Goal: Obtain resource: Download file/media

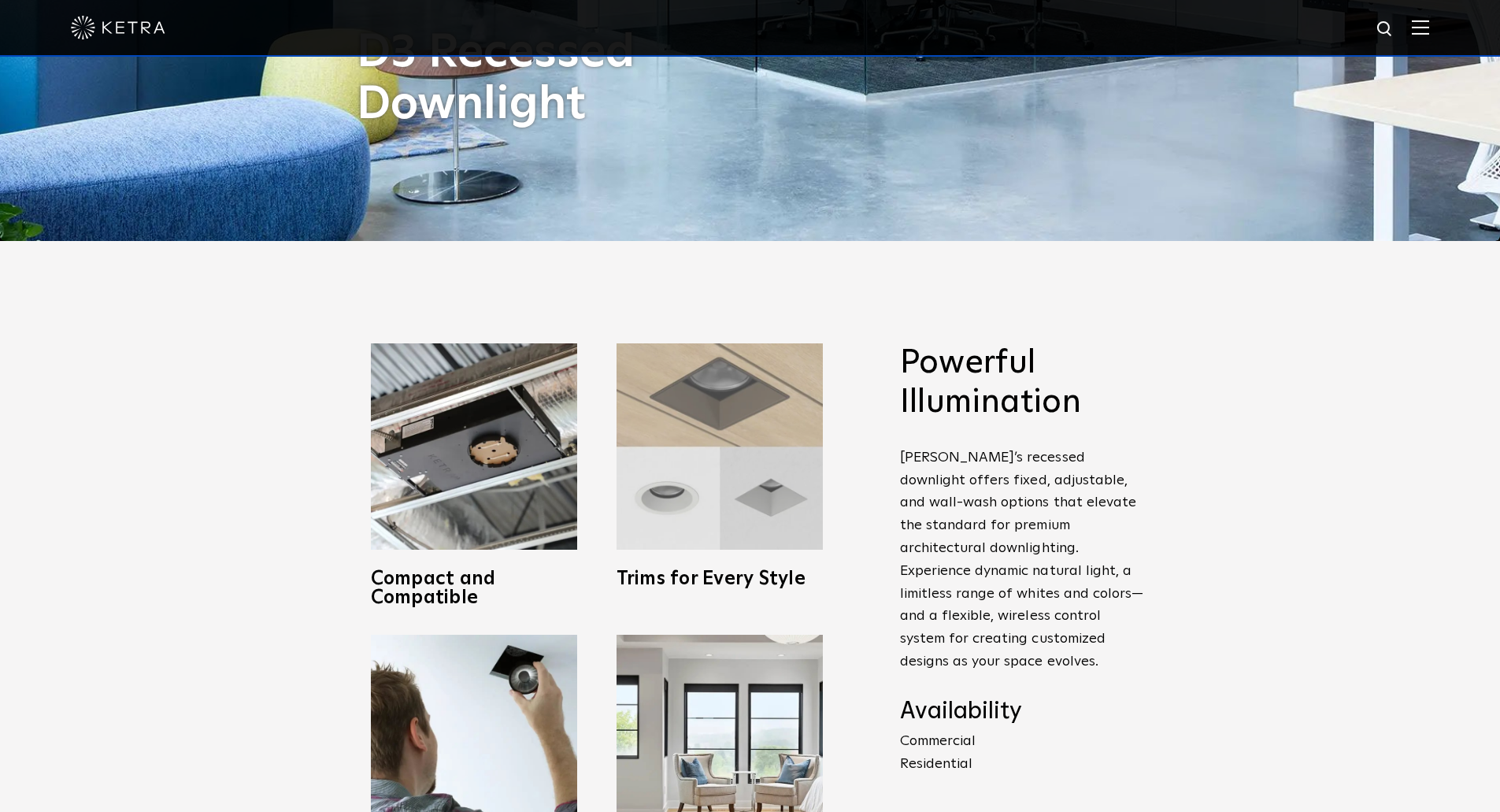
scroll to position [630, 0]
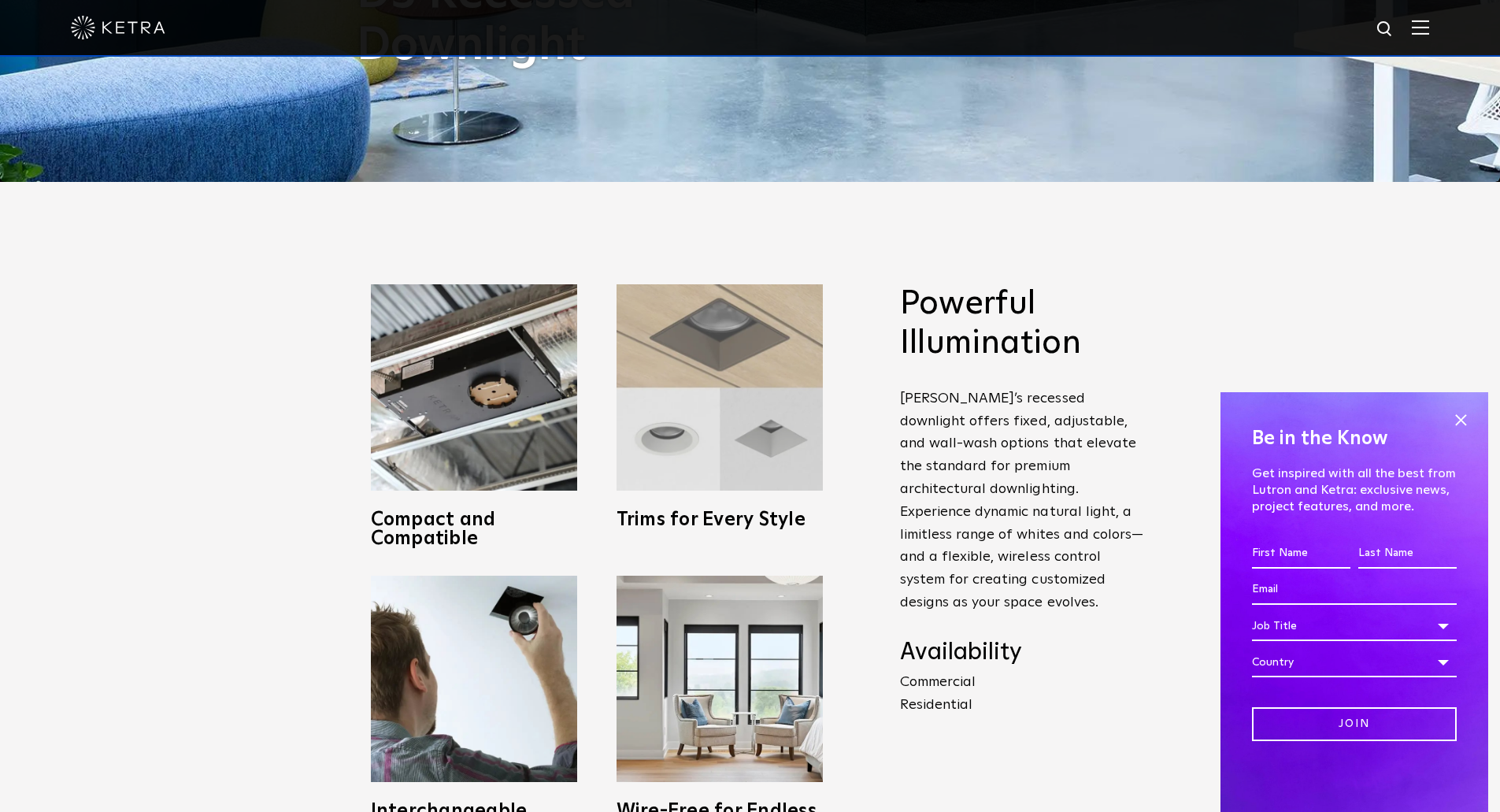
click at [756, 413] on img at bounding box center [720, 387] width 206 height 206
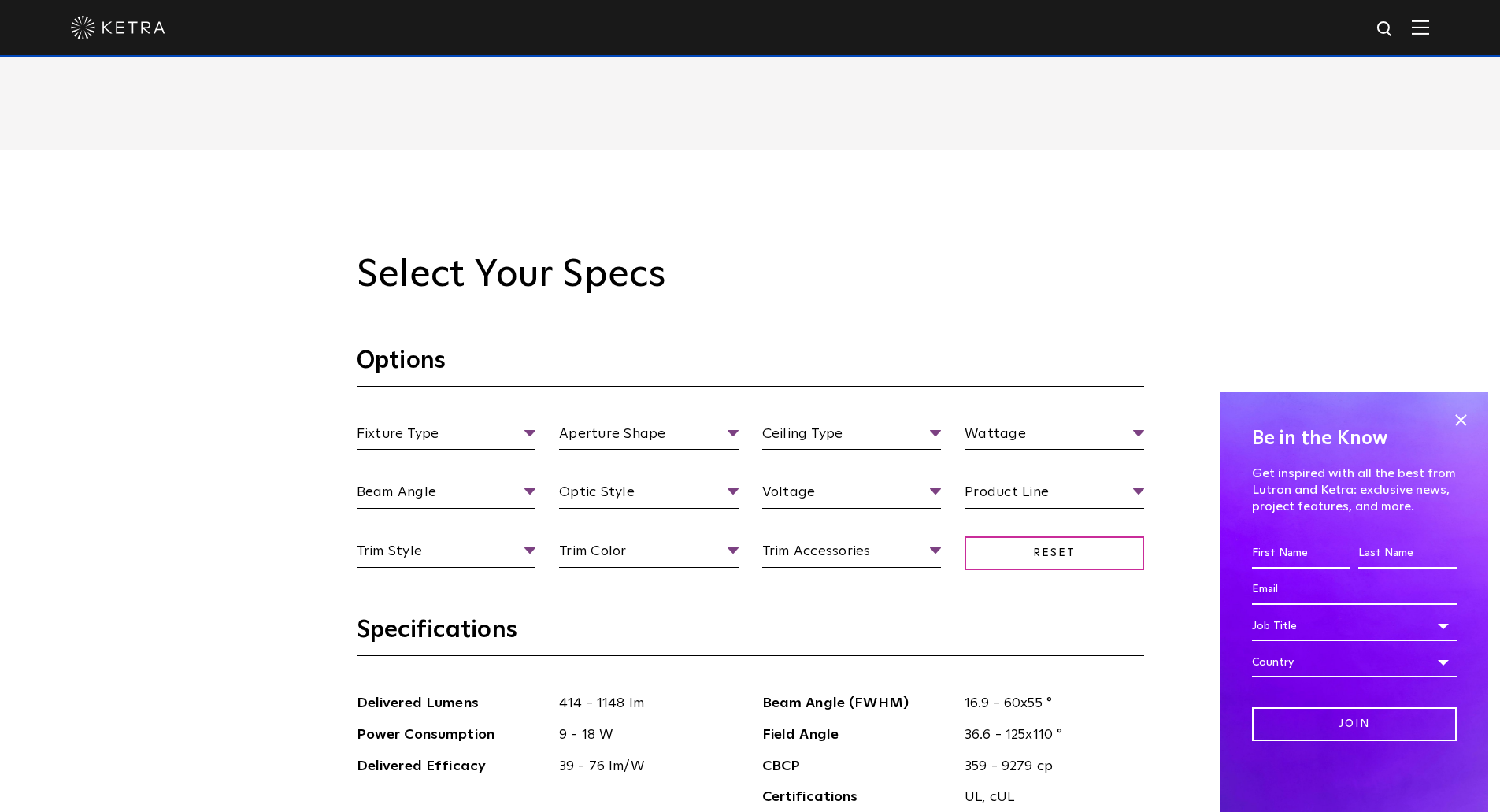
scroll to position [1496, 0]
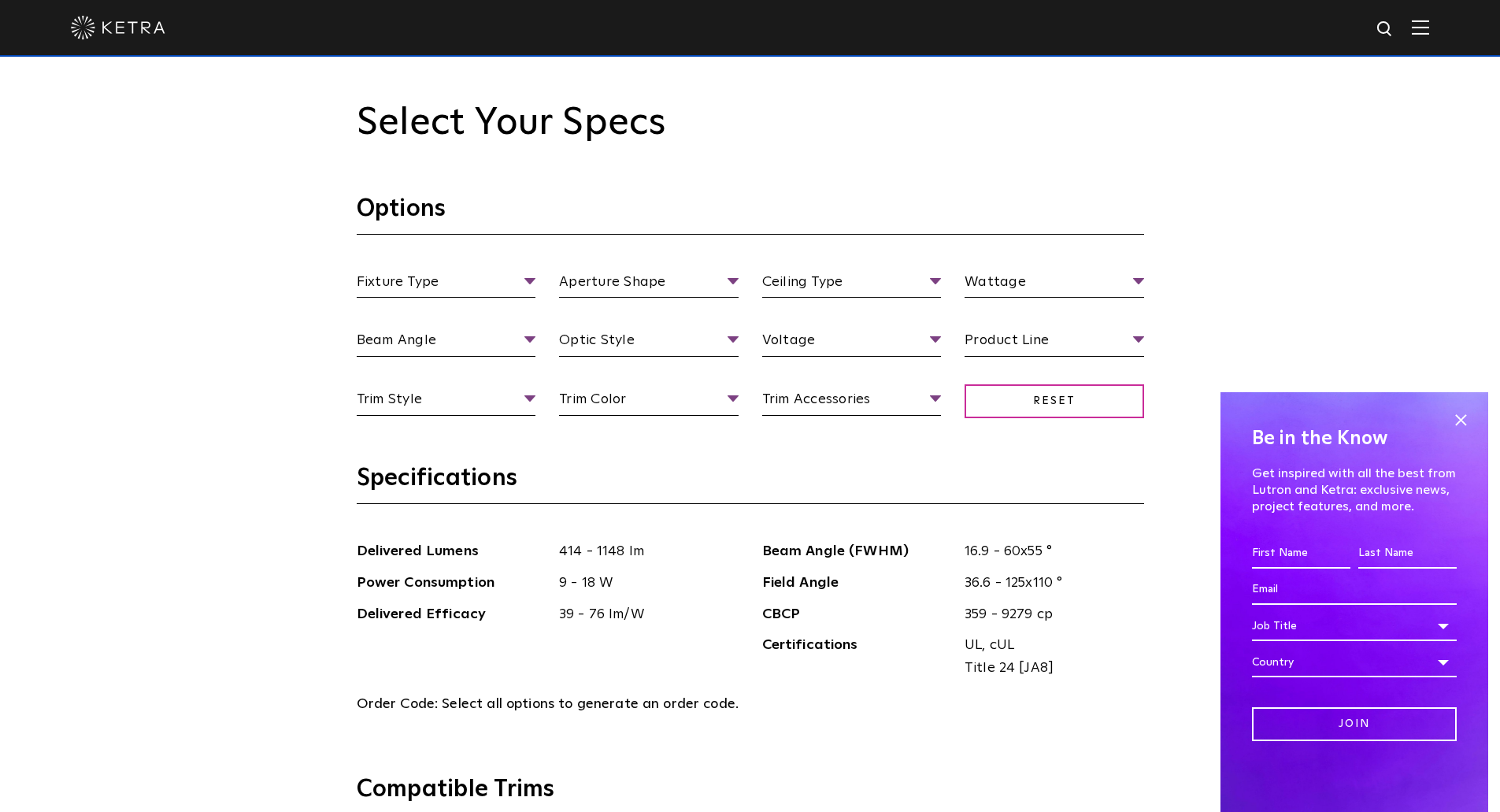
scroll to position [1653, 0]
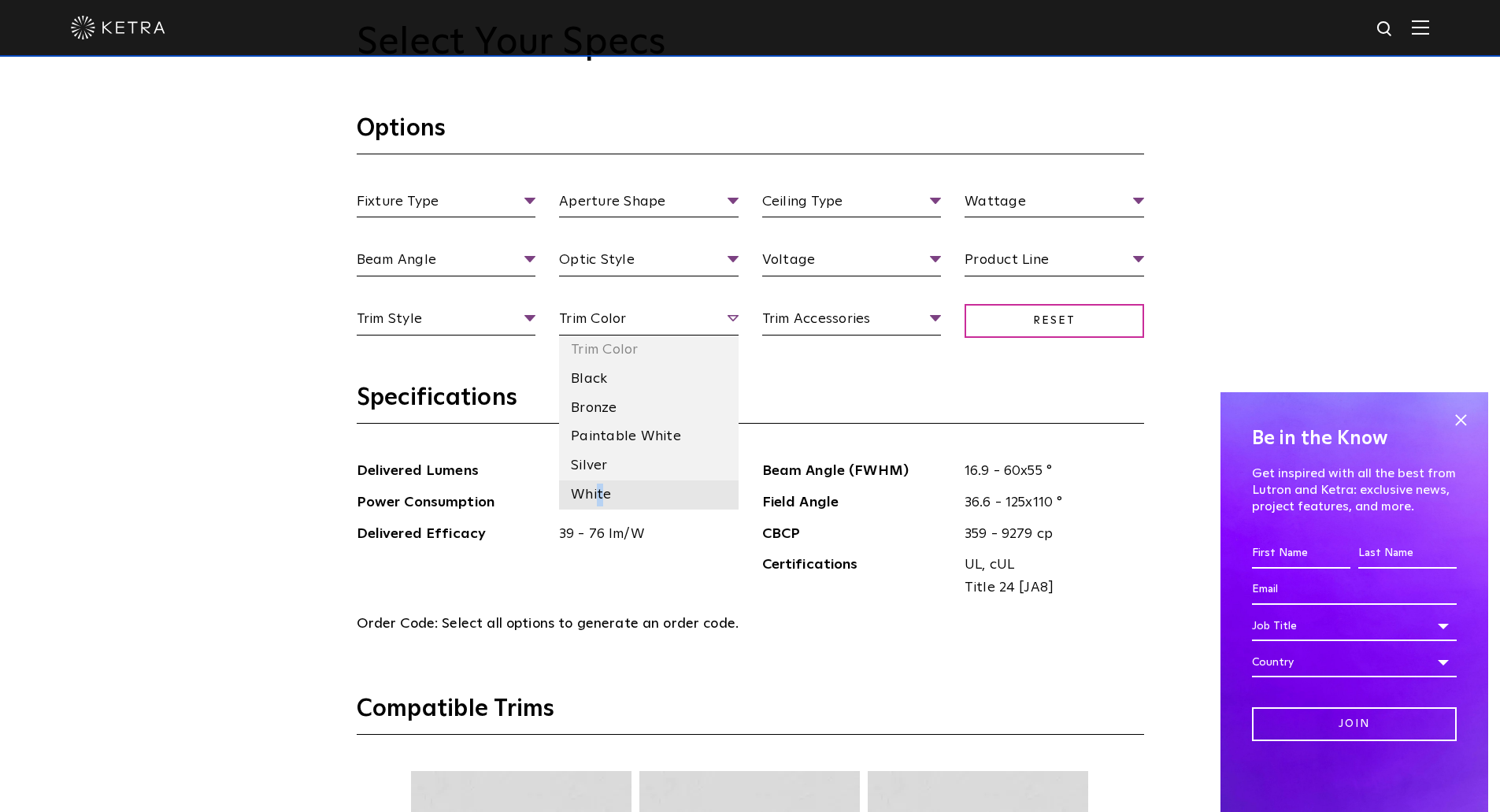
click at [600, 492] on li "White" at bounding box center [649, 495] width 180 height 29
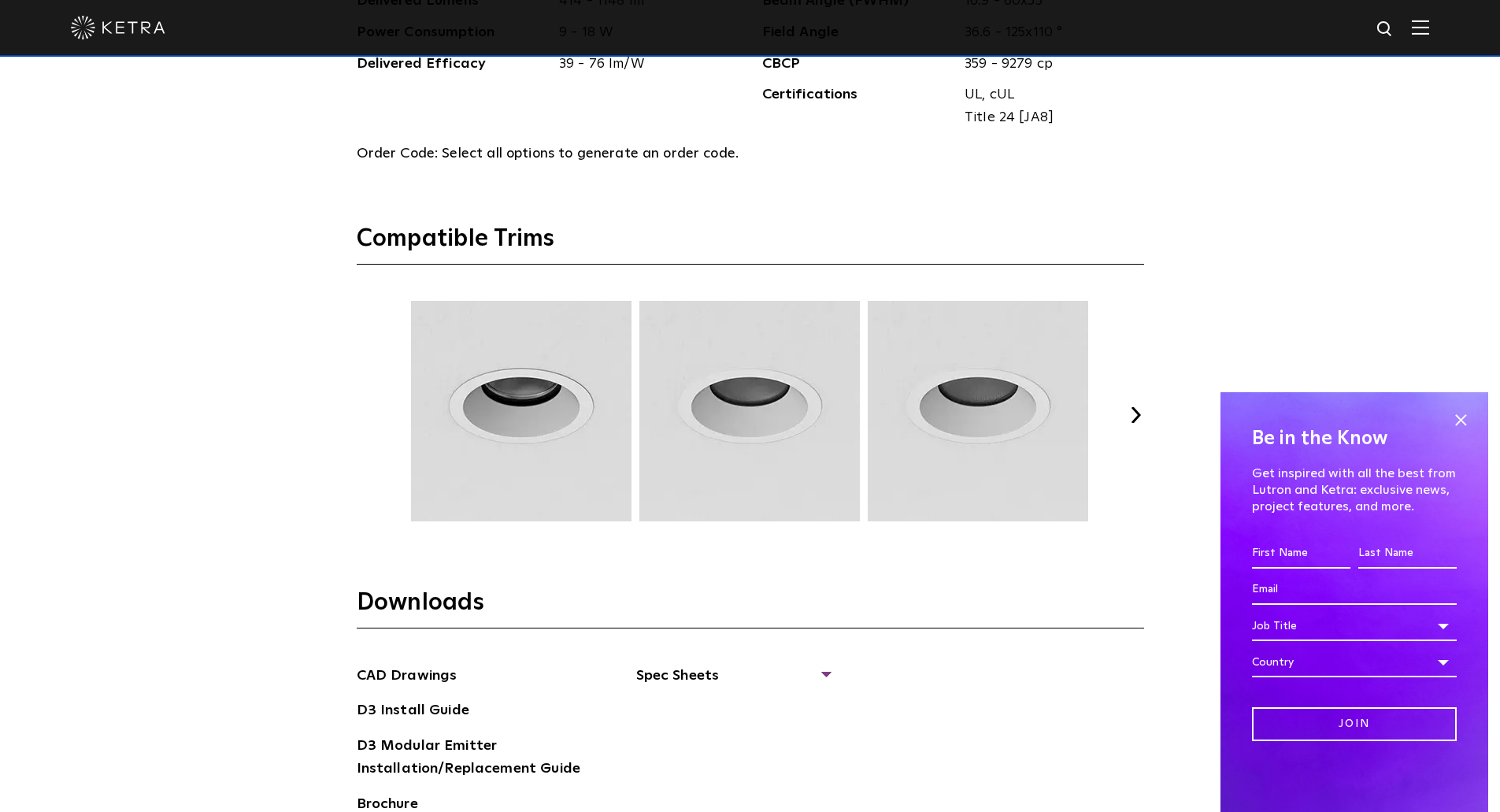
scroll to position [2126, 0]
click at [1133, 410] on button "Next" at bounding box center [1137, 413] width 16 height 16
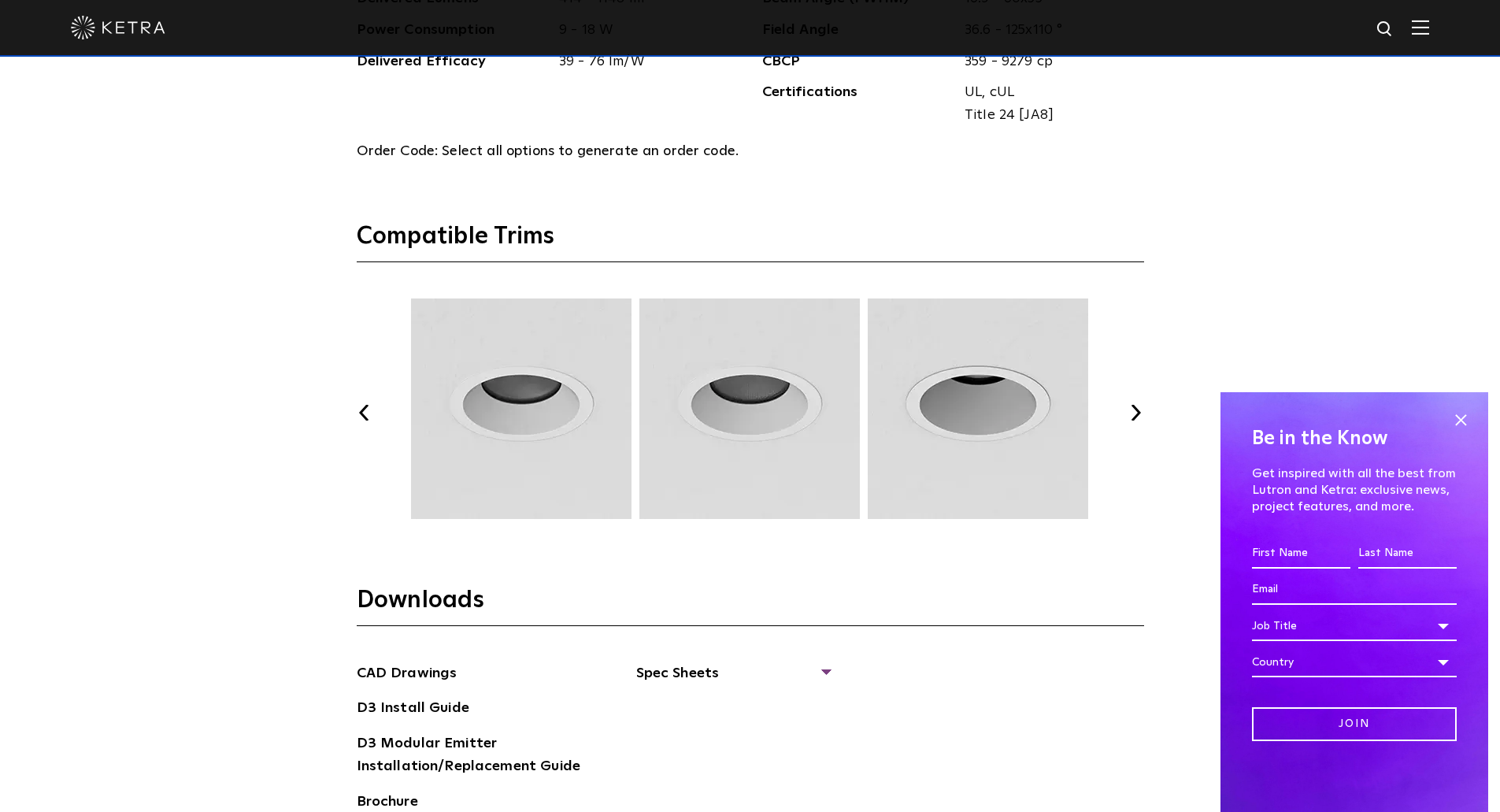
click at [1133, 410] on button "Next" at bounding box center [1137, 413] width 16 height 16
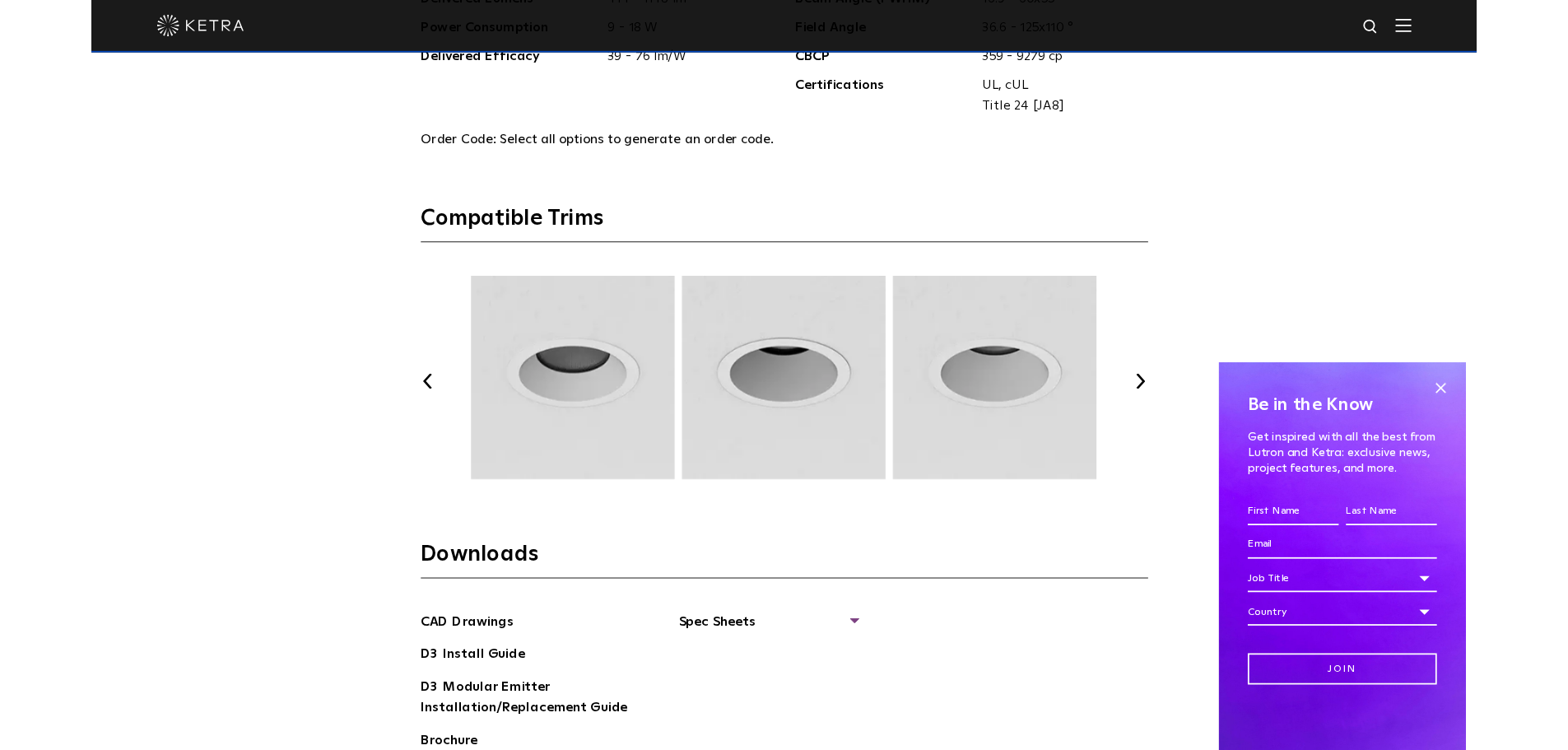
scroll to position [2123, 0]
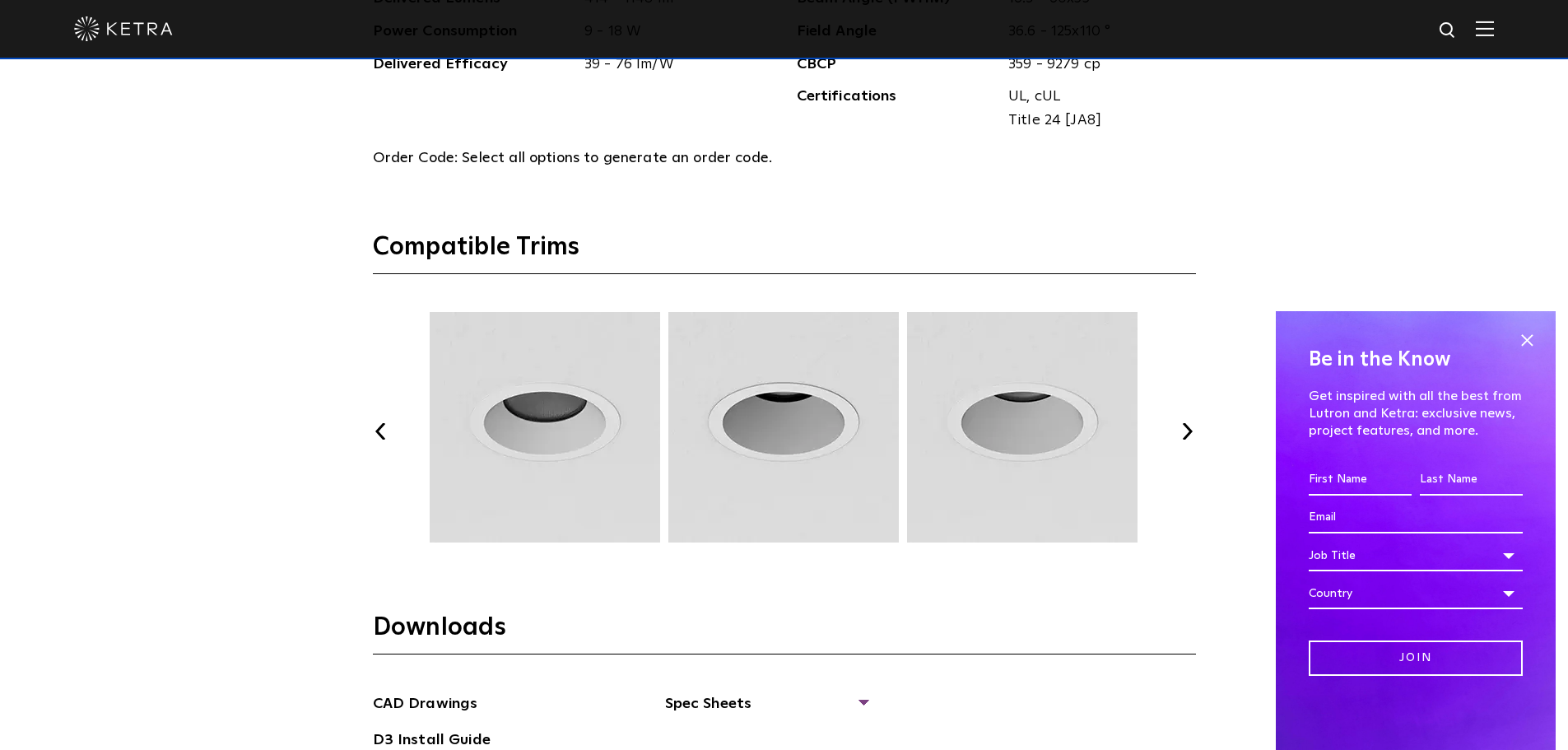
click at [380, 431] on button "Previous" at bounding box center [381, 431] width 16 height 16
click at [379, 431] on button "Previous" at bounding box center [381, 431] width 16 height 16
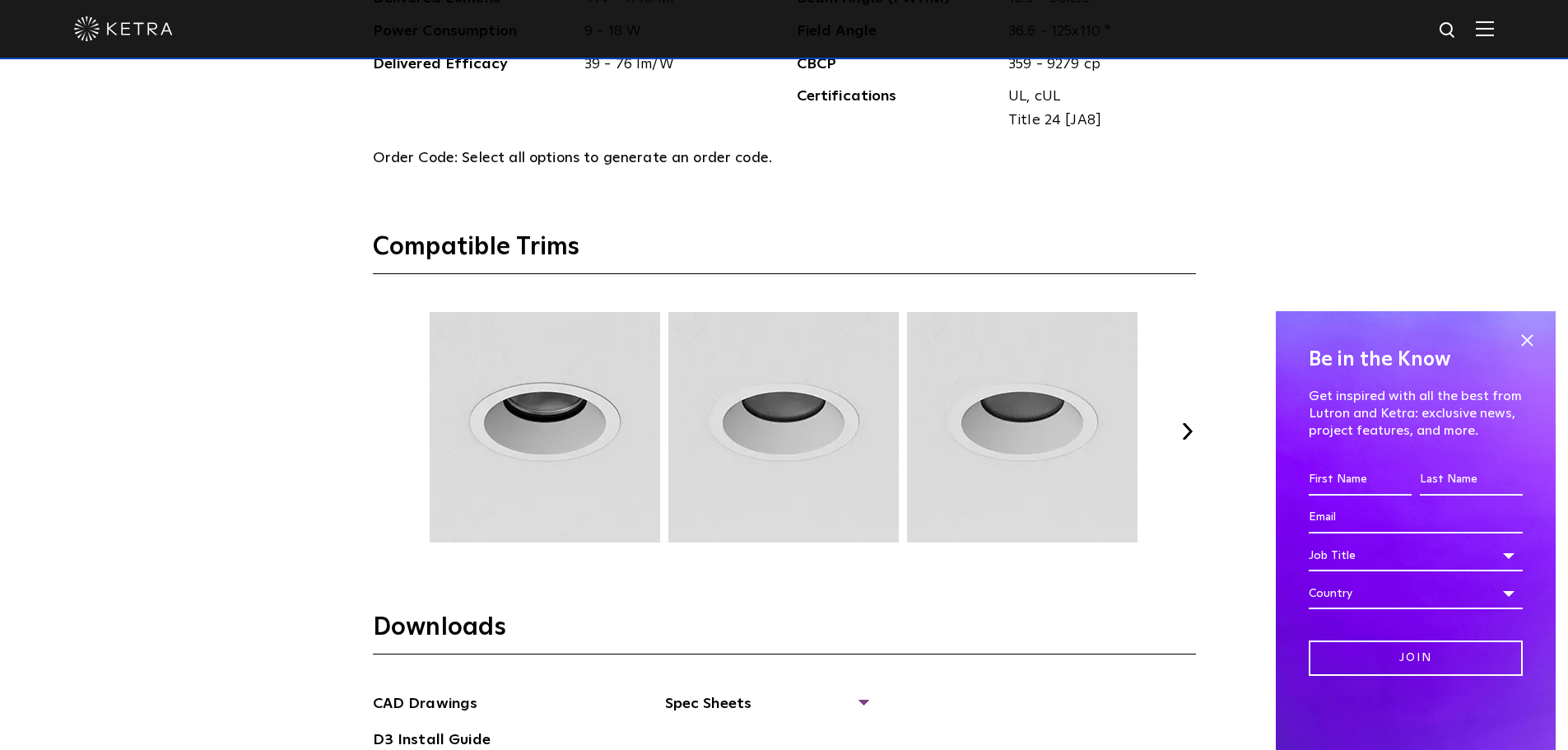
click at [1183, 428] on button "Next" at bounding box center [1188, 431] width 16 height 16
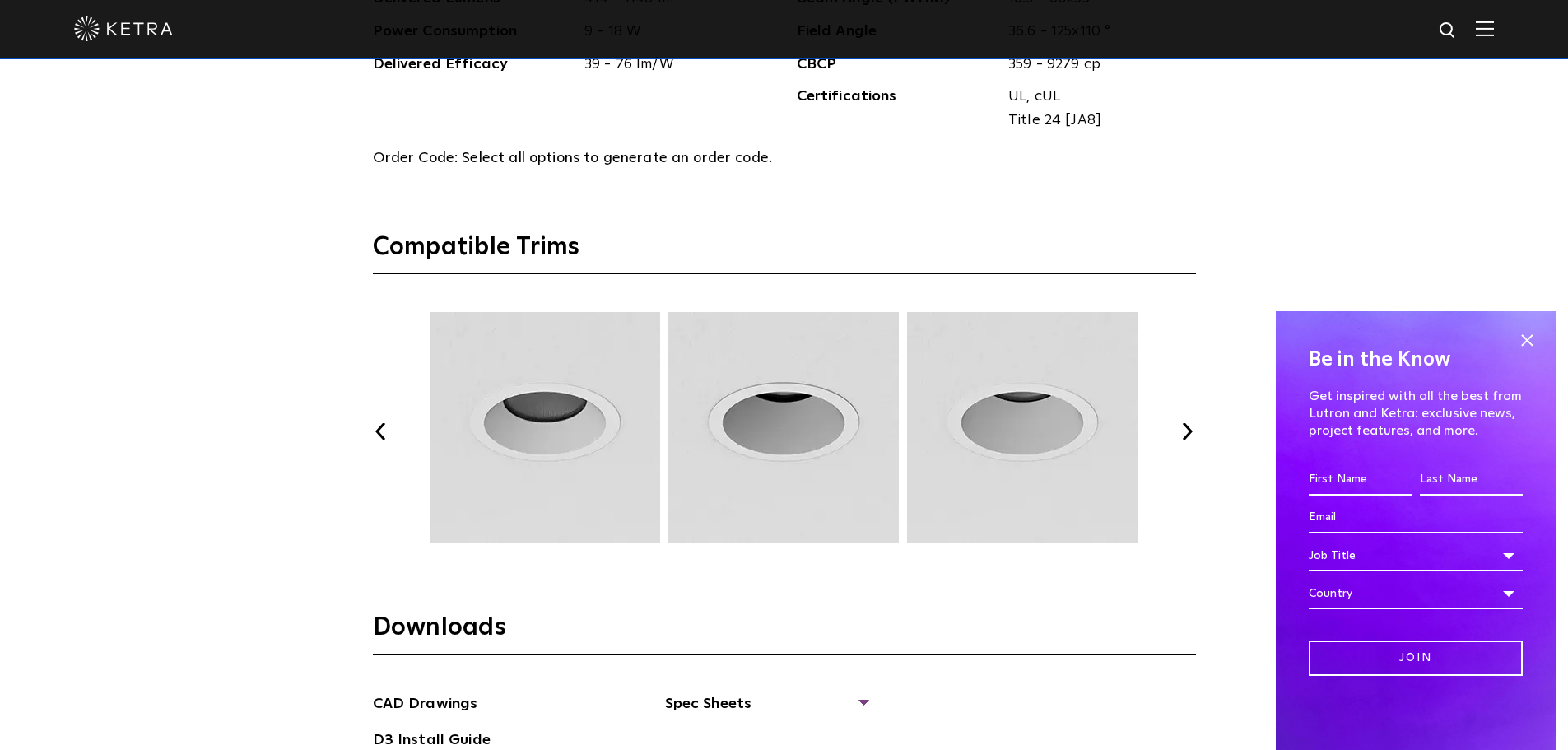
click at [1183, 428] on button "Next" at bounding box center [1188, 431] width 16 height 16
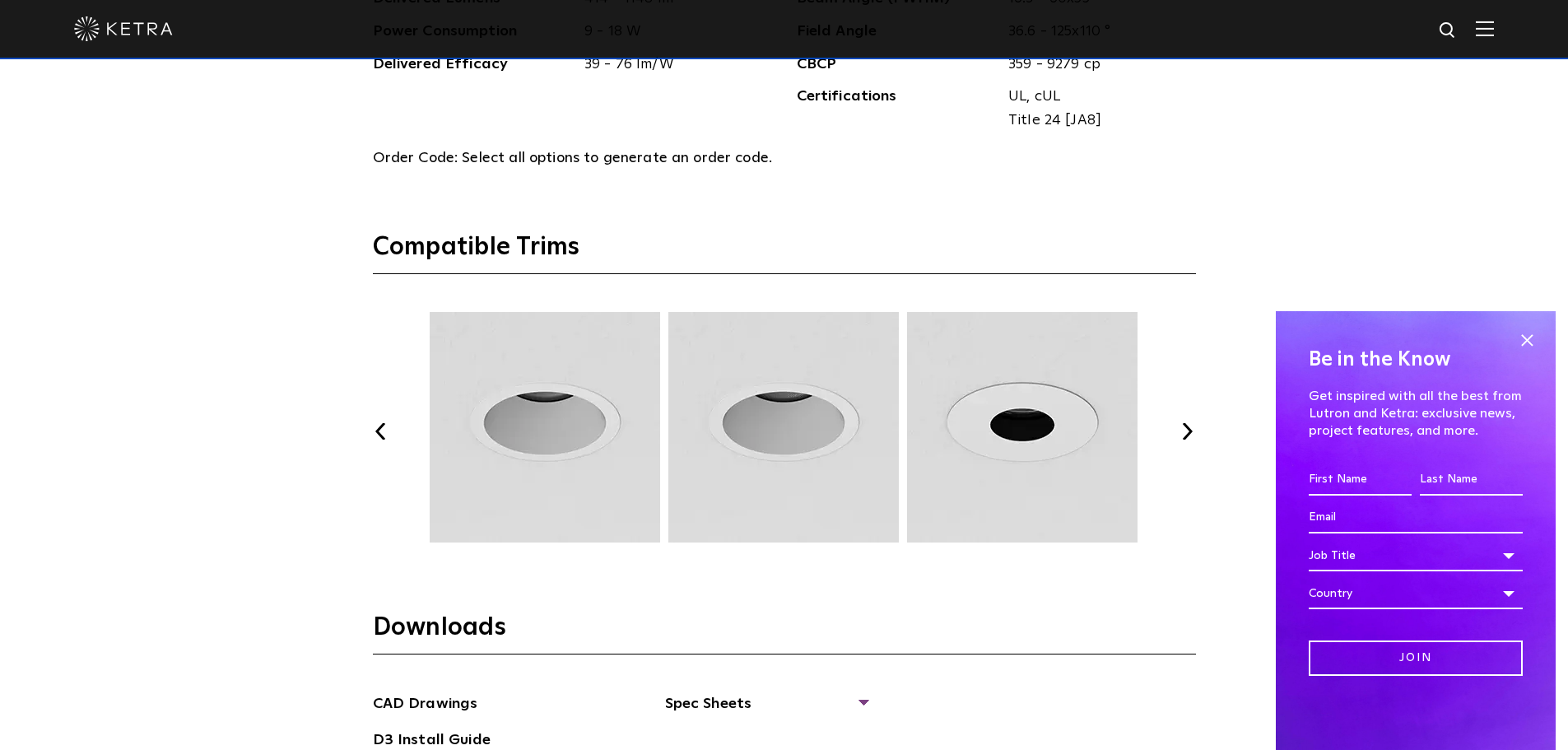
click at [1183, 428] on button "Next" at bounding box center [1188, 431] width 16 height 16
click at [1183, 428] on button "Next" at bounding box center [1188, 431] width 16 height 16
click at [1181, 428] on button "Next" at bounding box center [1188, 431] width 16 height 16
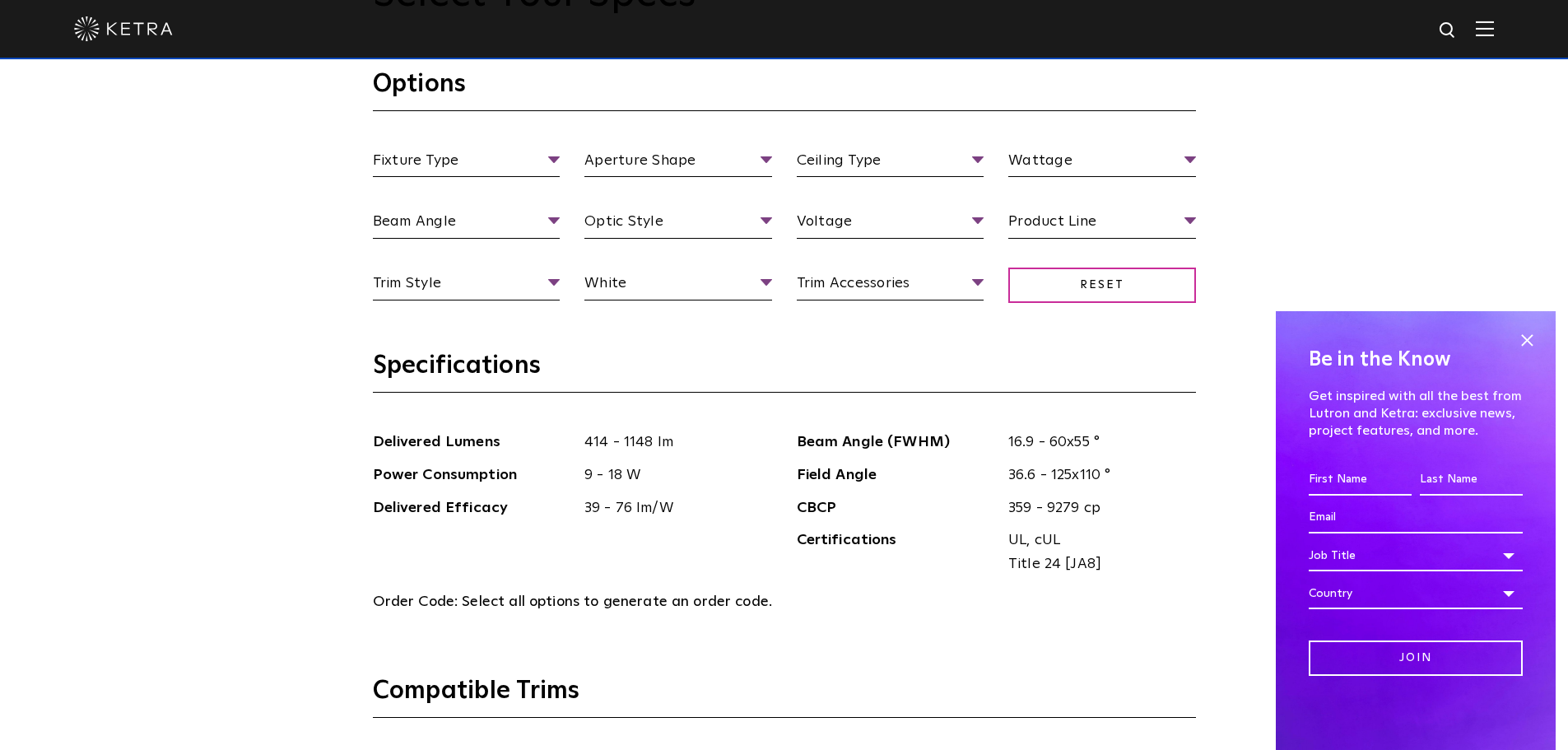
scroll to position [1635, 0]
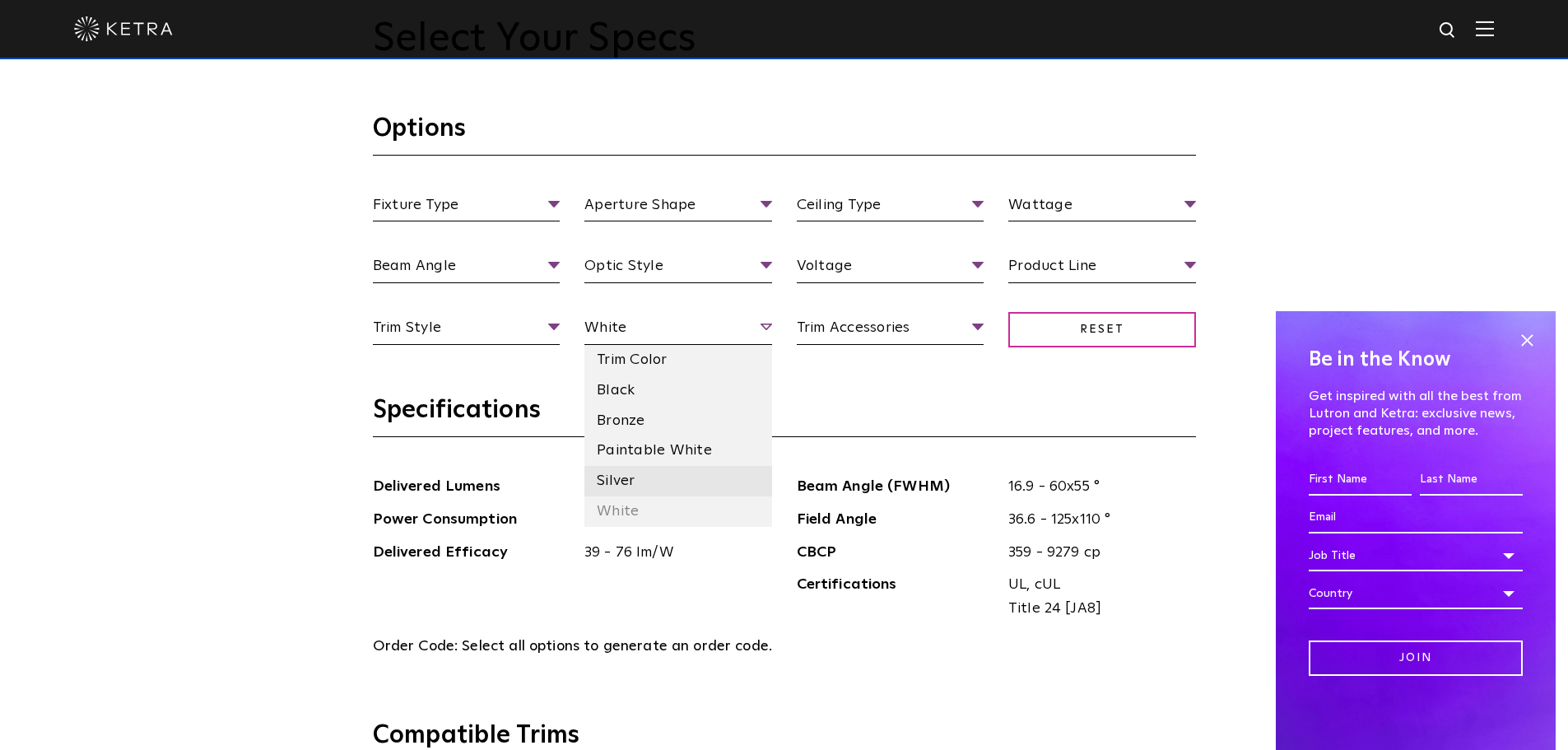
click at [634, 475] on li "Silver" at bounding box center [679, 481] width 188 height 30
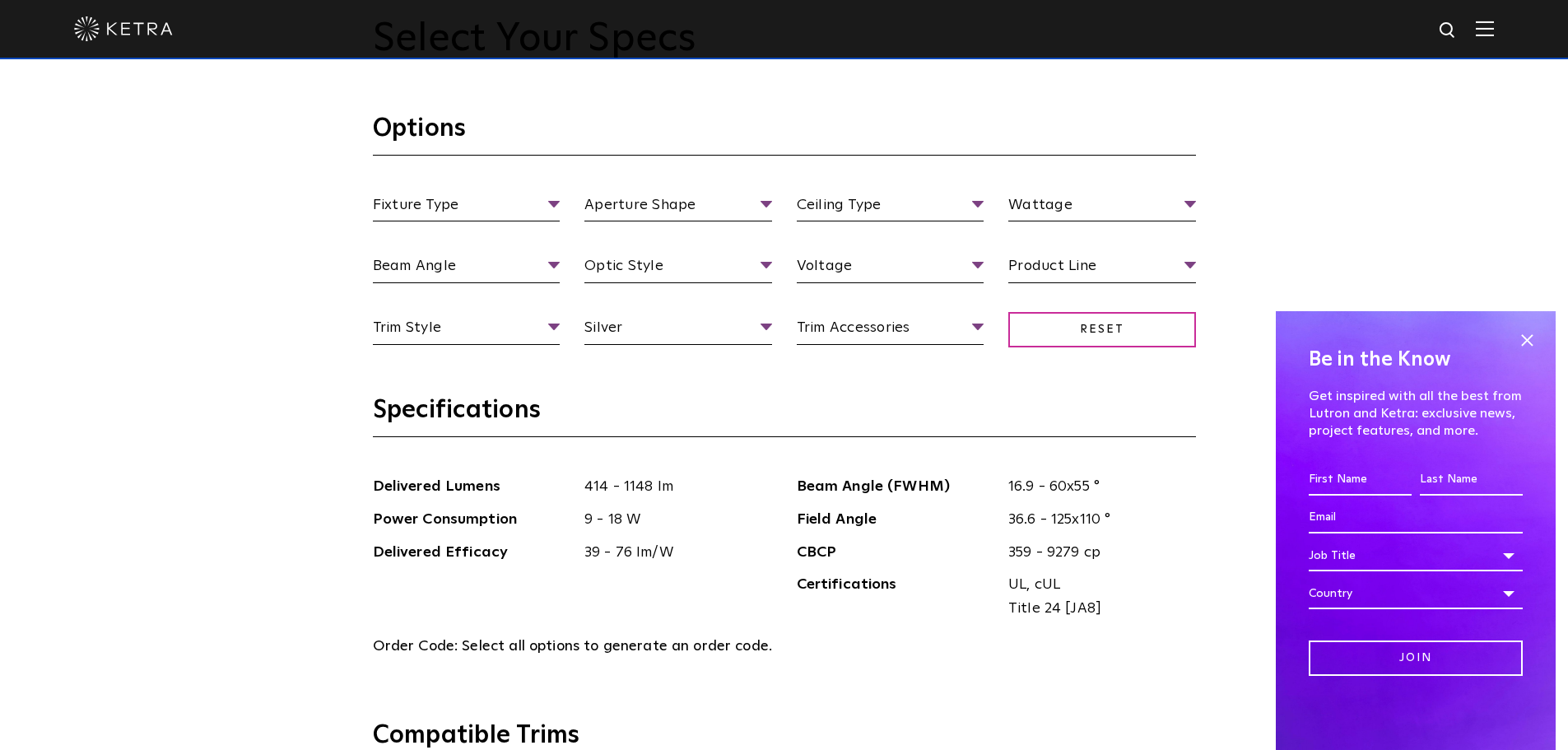
click at [296, 356] on div "Select Your Specs Options Fixture Type Fixture Type Adjustable Fixed Wall Wash …" at bounding box center [784, 747] width 1568 height 1676
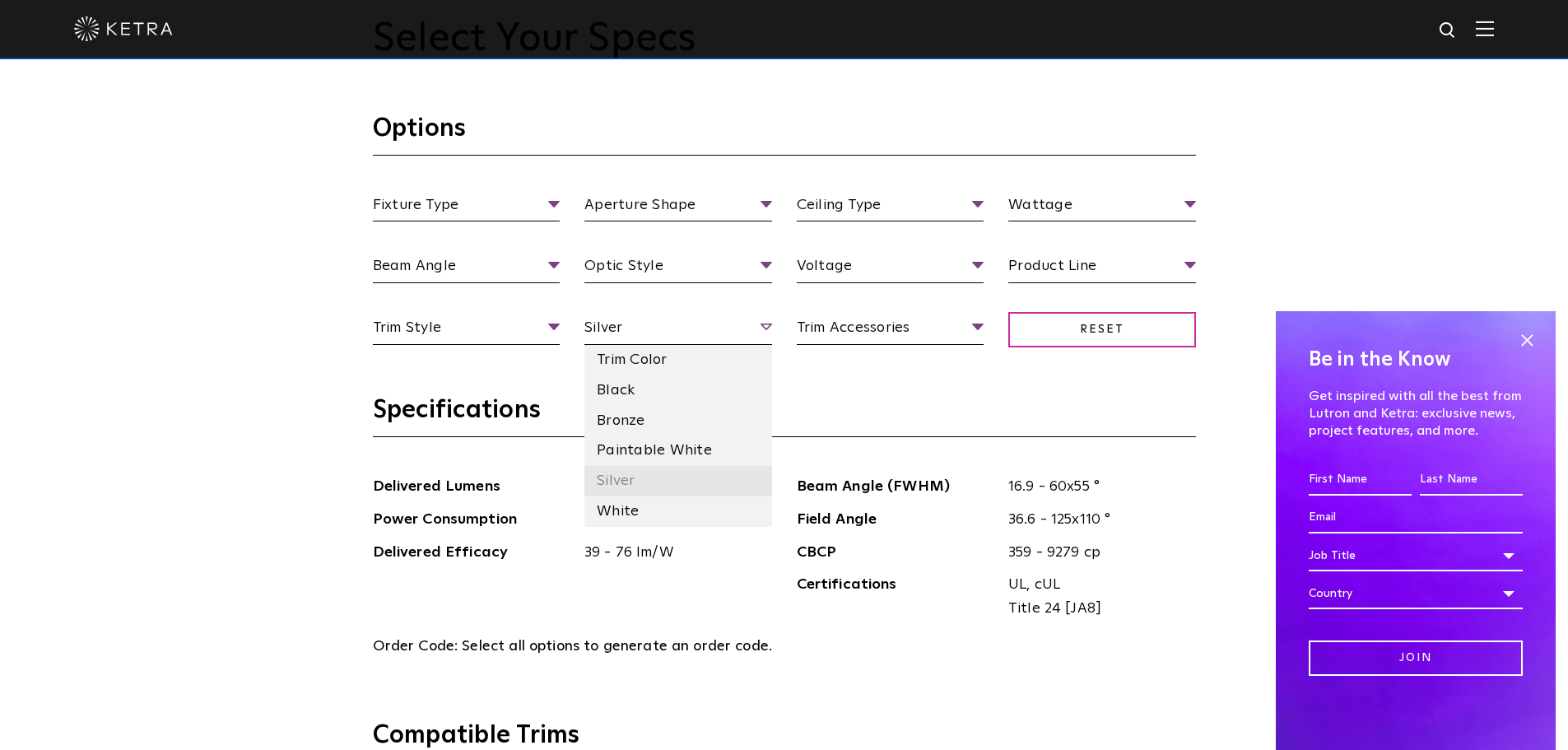
click at [621, 477] on li "Silver" at bounding box center [679, 481] width 188 height 30
click at [633, 321] on span "Silver" at bounding box center [679, 330] width 188 height 29
click at [616, 502] on li "White" at bounding box center [679, 511] width 188 height 30
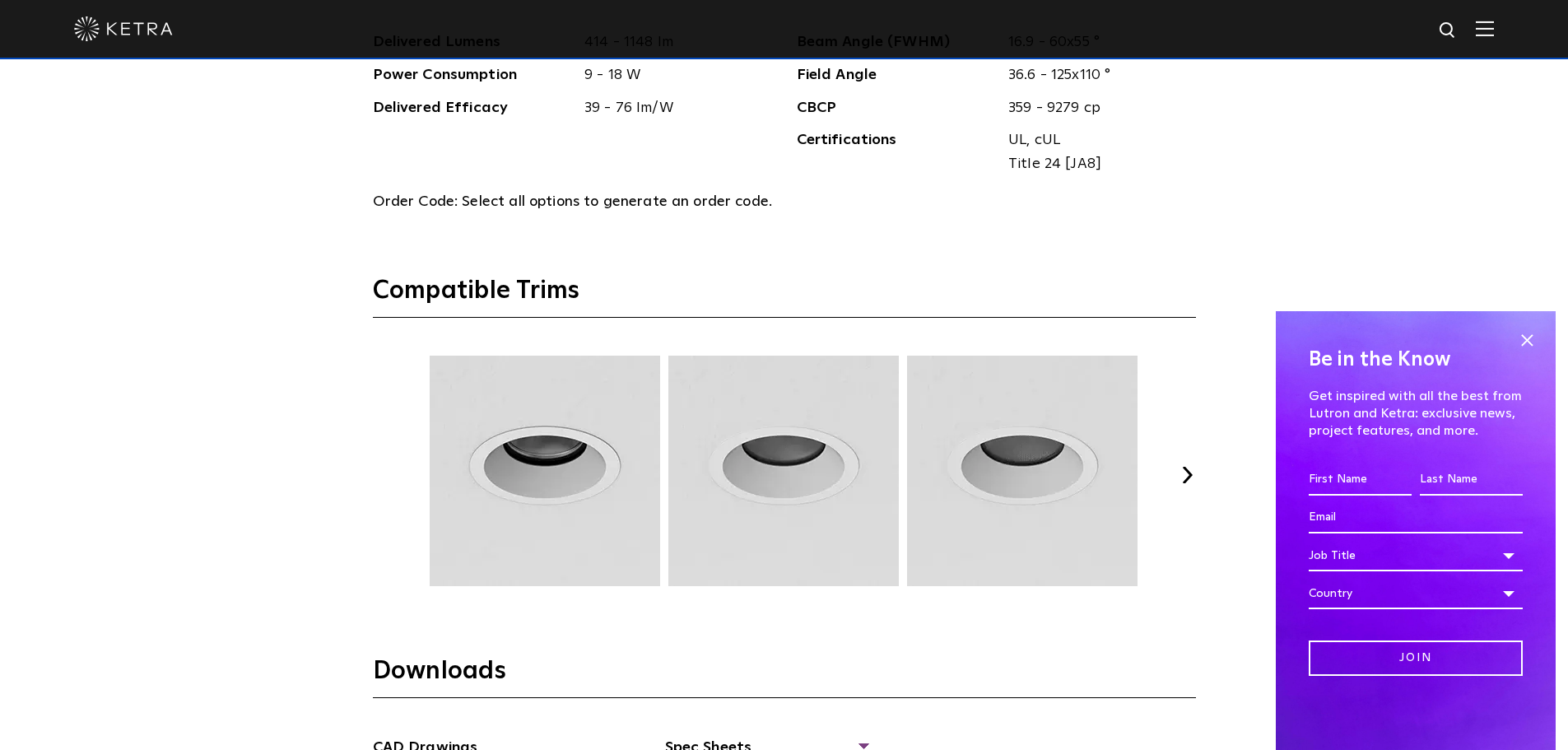
scroll to position [2129, 0]
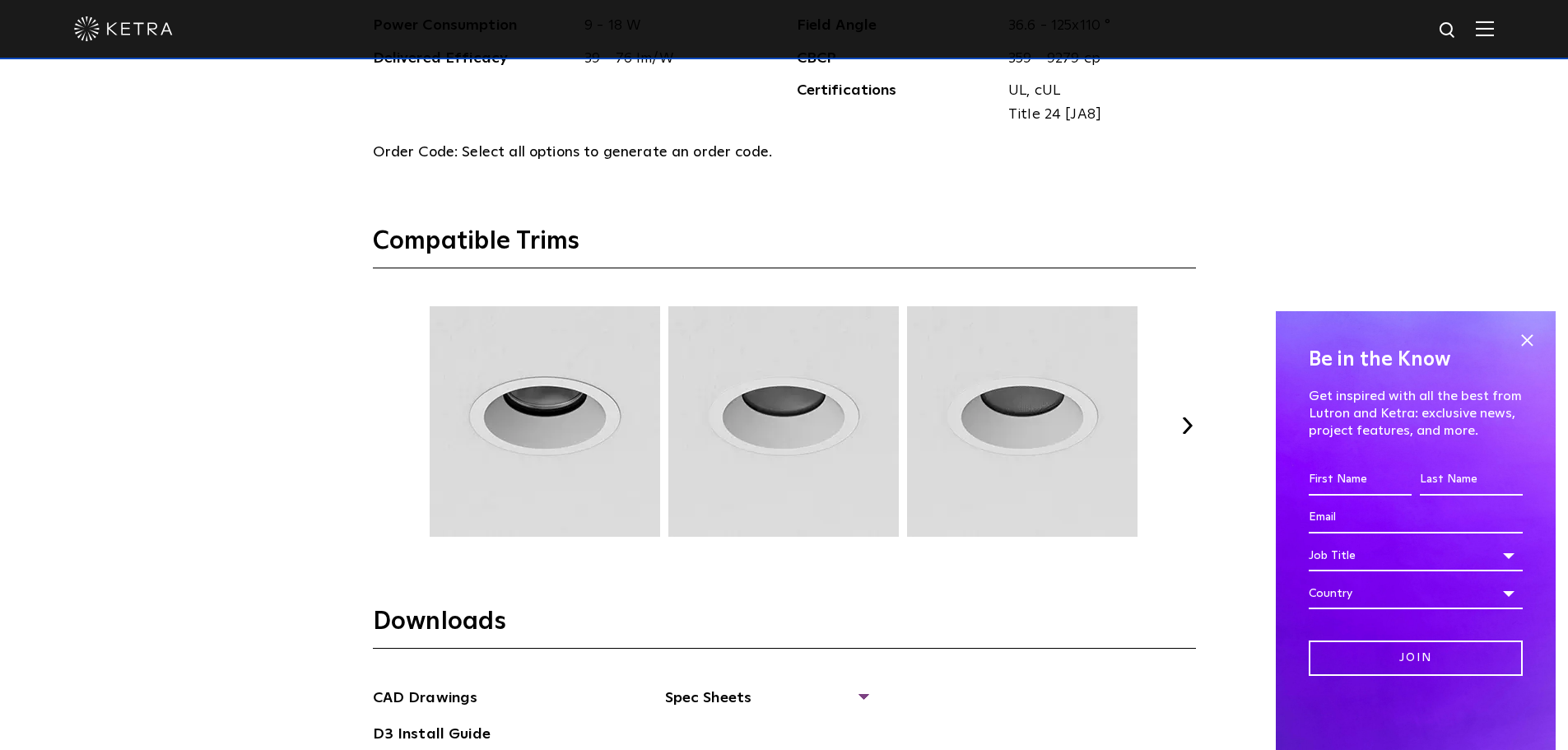
click at [1192, 426] on button "Next" at bounding box center [1188, 426] width 16 height 16
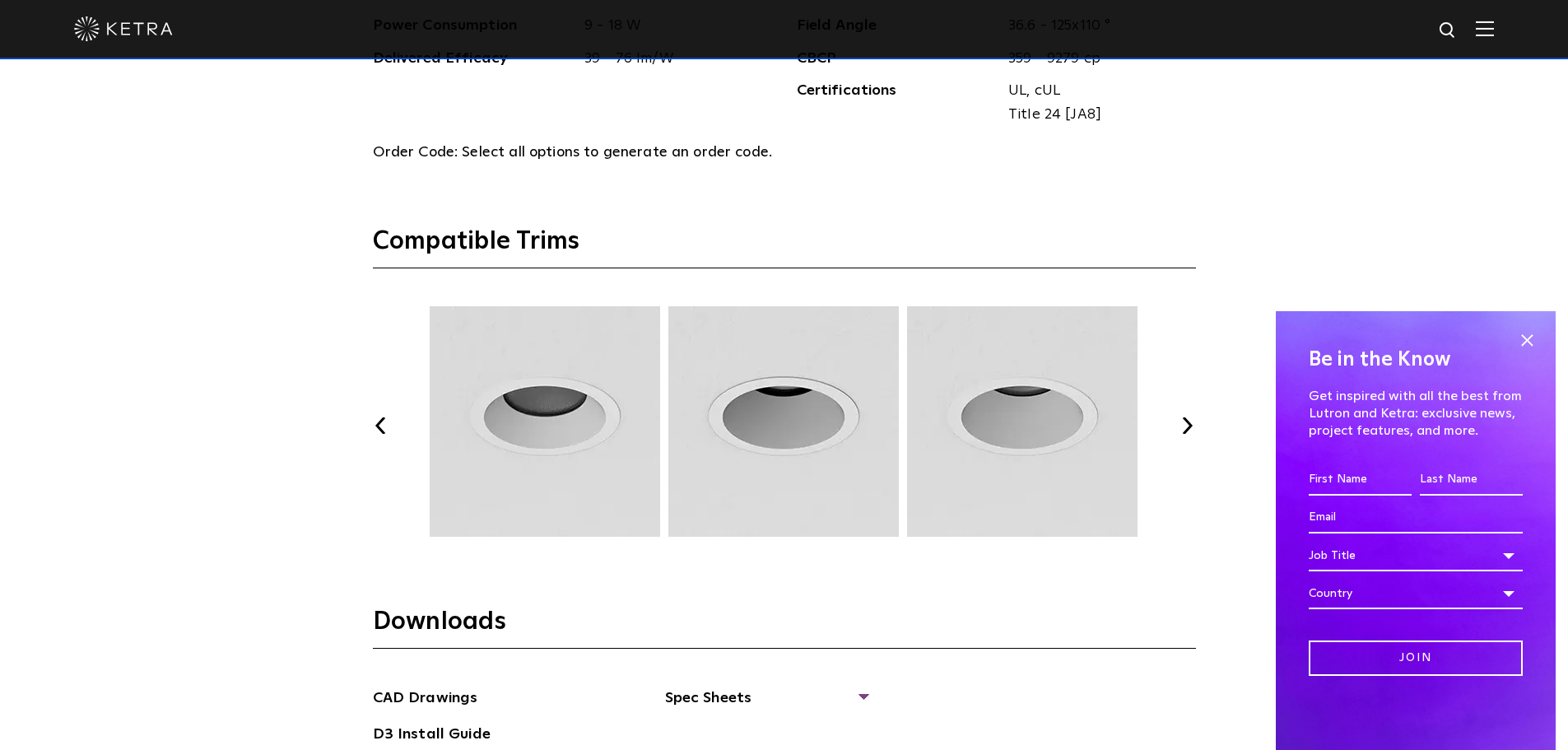
click at [1192, 426] on button "Next" at bounding box center [1188, 426] width 16 height 16
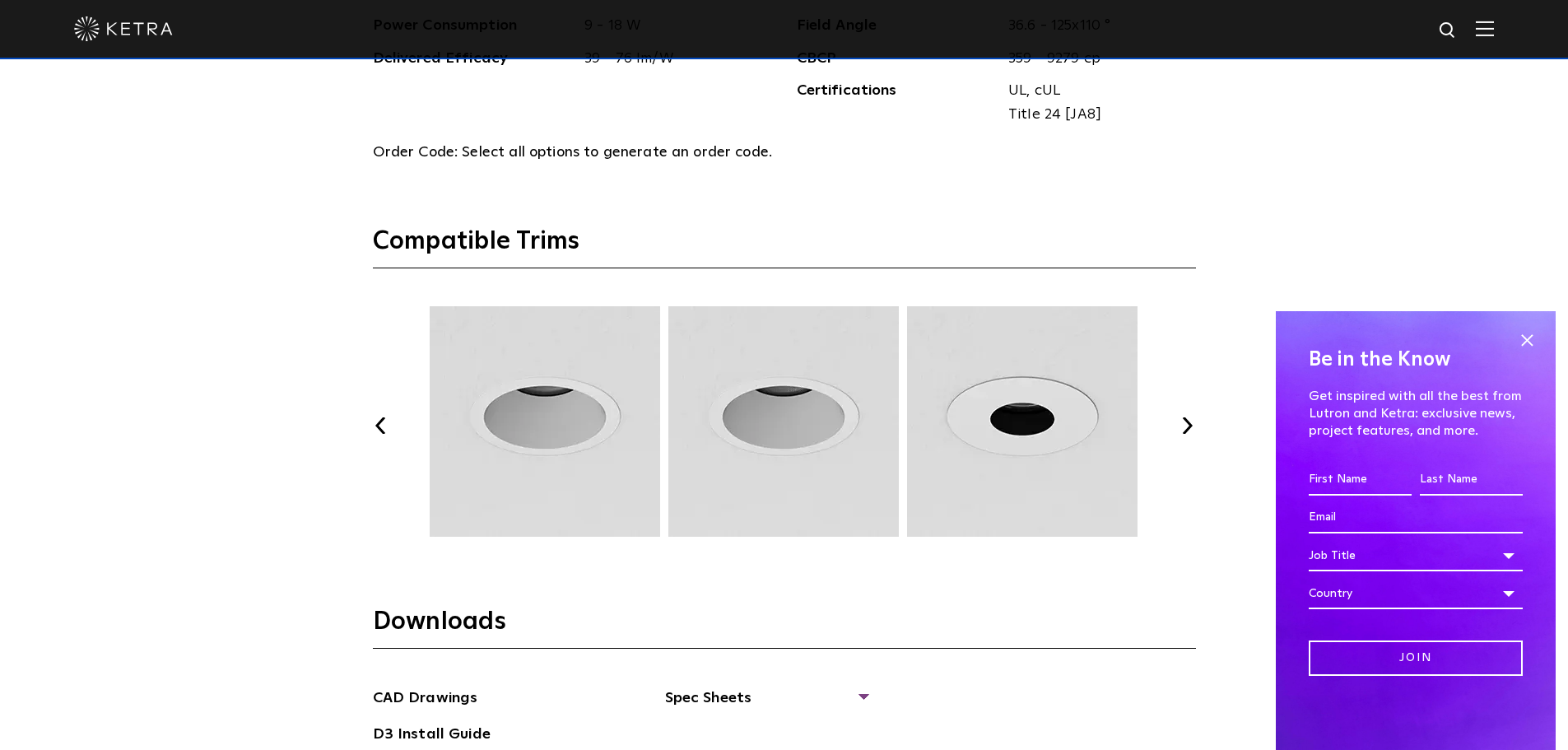
click at [1192, 426] on button "Next" at bounding box center [1188, 426] width 16 height 16
click at [377, 421] on button "Previous" at bounding box center [381, 426] width 16 height 16
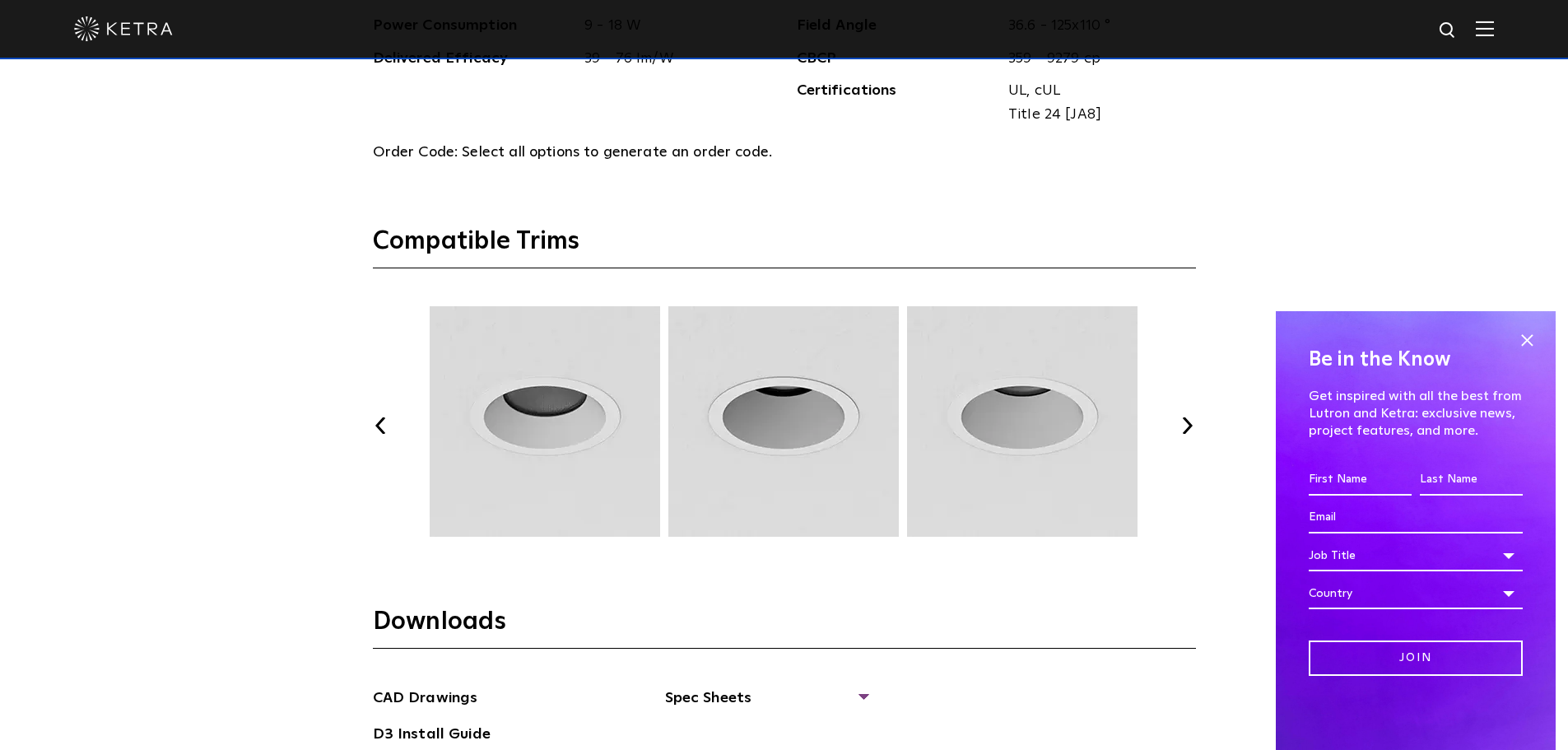
click at [377, 421] on button "Previous" at bounding box center [381, 426] width 16 height 16
click at [377, 422] on button "Previous" at bounding box center [381, 426] width 16 height 16
click at [1192, 423] on button "Next" at bounding box center [1188, 426] width 16 height 16
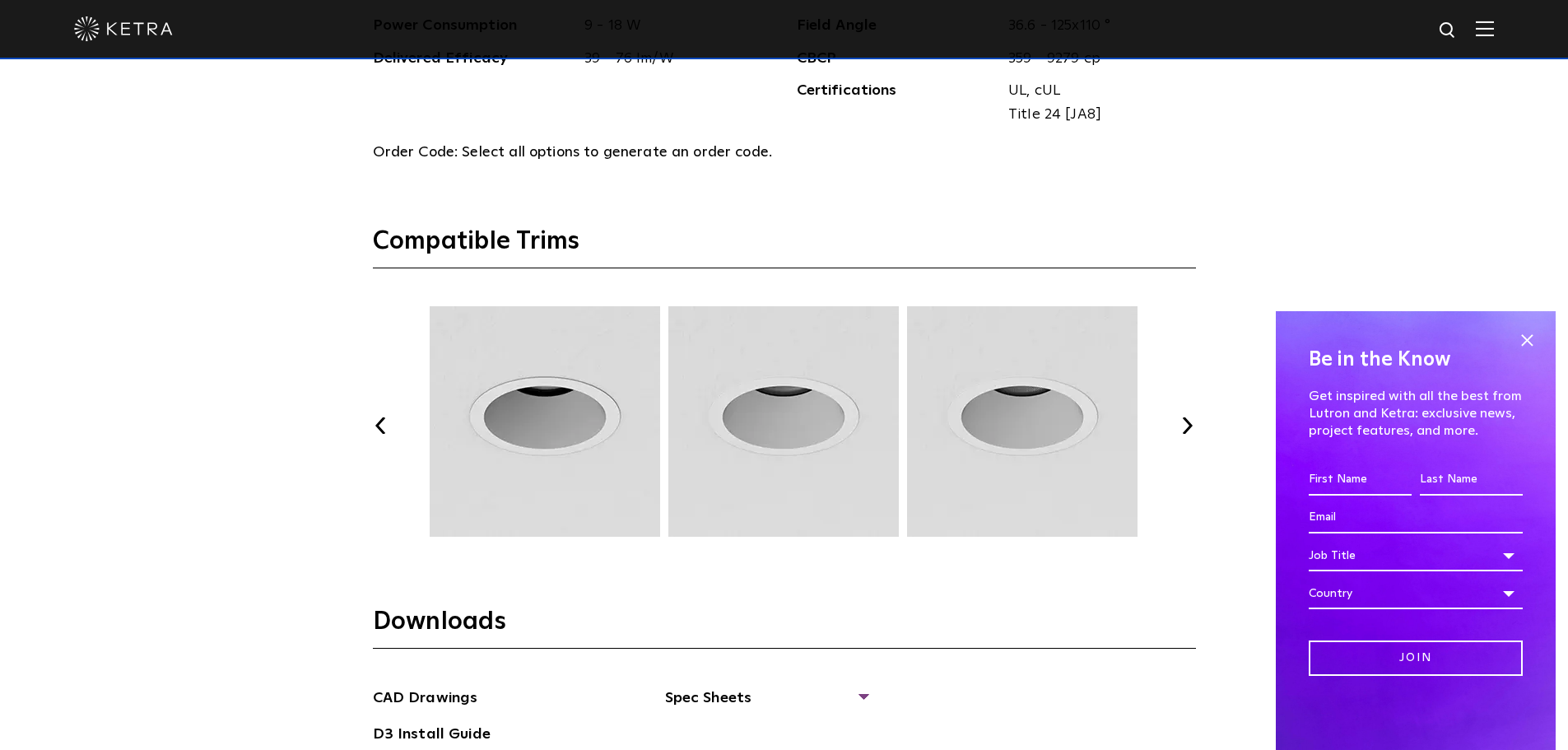
click at [1192, 423] on button "Next" at bounding box center [1188, 426] width 16 height 16
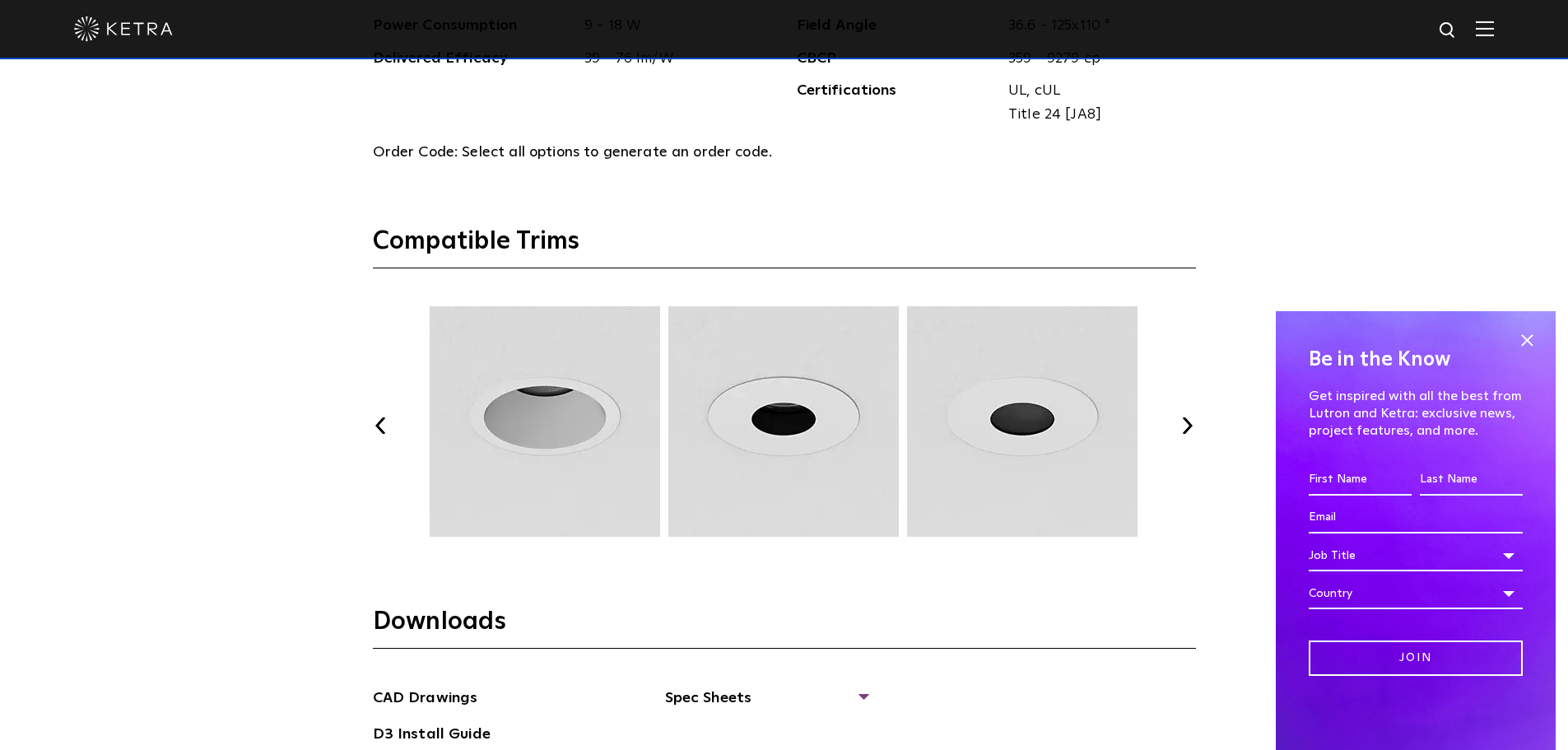
click at [1192, 423] on button "Next" at bounding box center [1188, 426] width 16 height 16
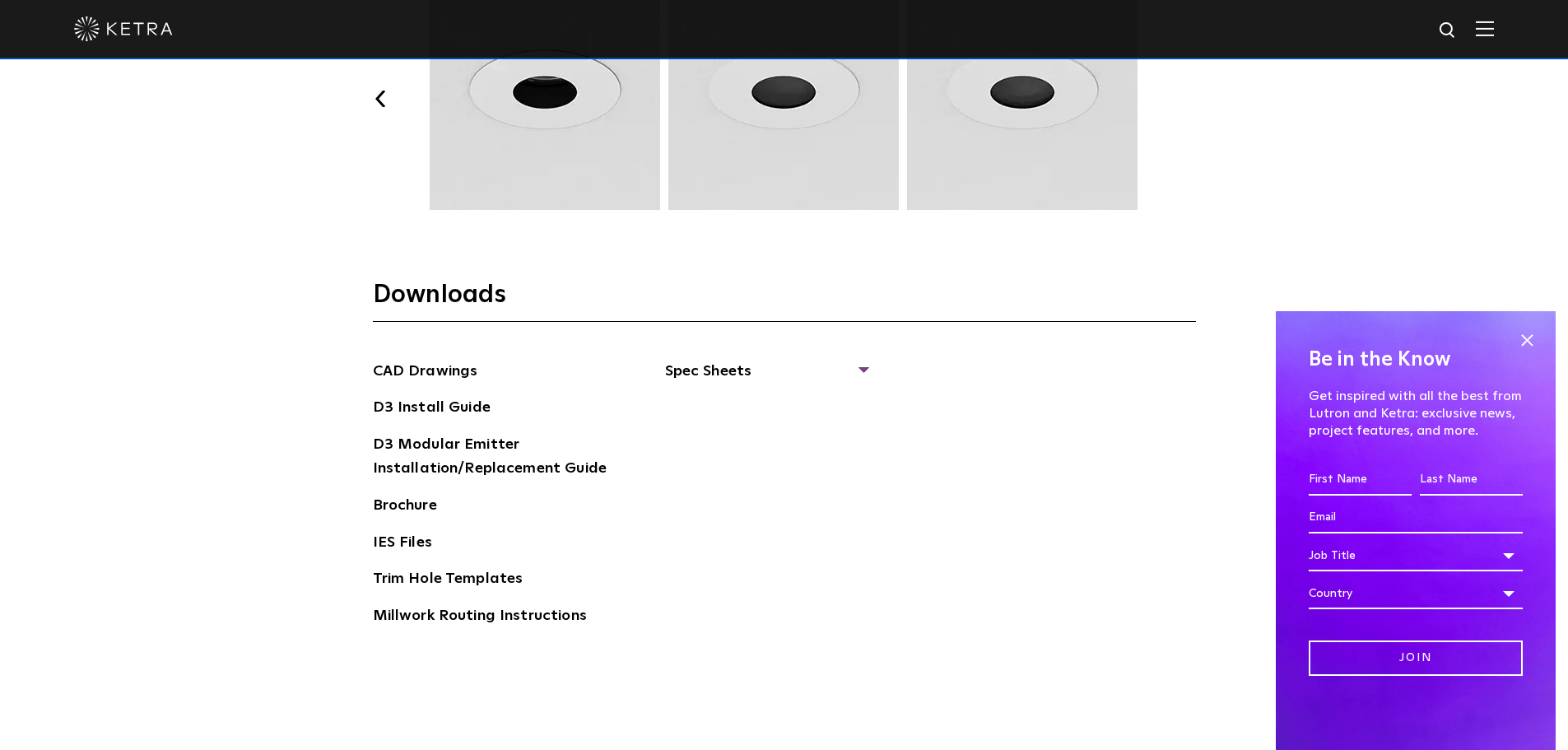
scroll to position [2458, 0]
click at [413, 503] on link "Brochure" at bounding box center [405, 505] width 64 height 26
